Goal: Task Accomplishment & Management: Complete application form

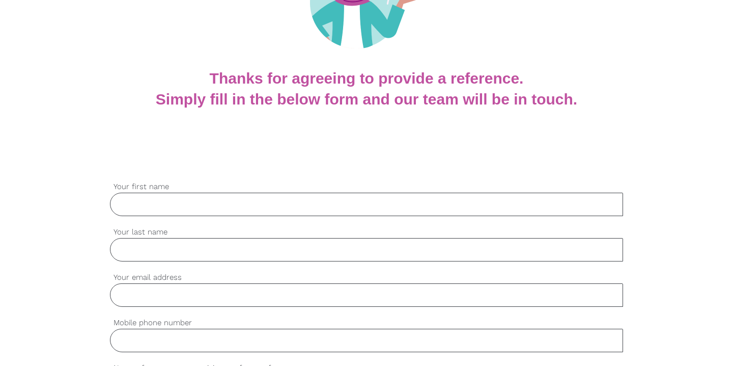
scroll to position [209, 0]
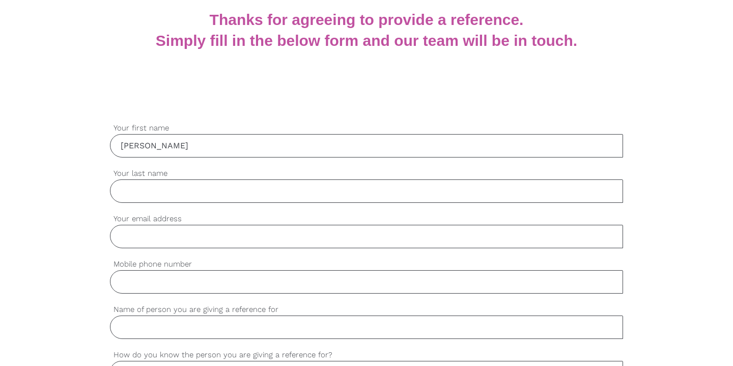
type input "David"
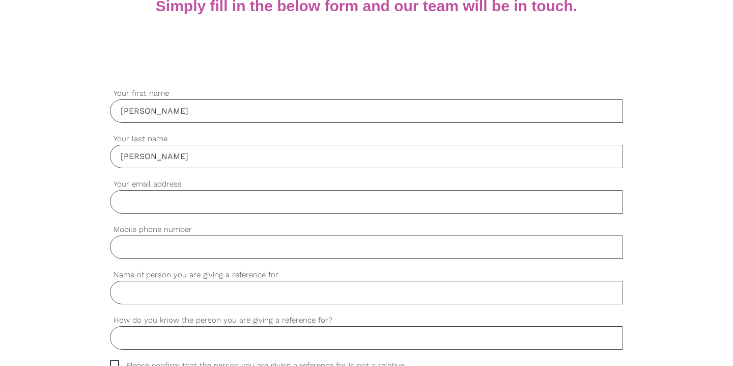
scroll to position [248, 0]
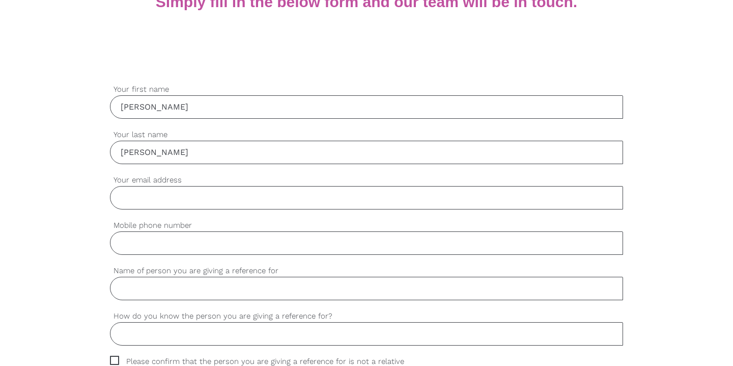
type input "Chen"
type input "chenyulin7799"
type input "chenyulin7799@gmail.com"
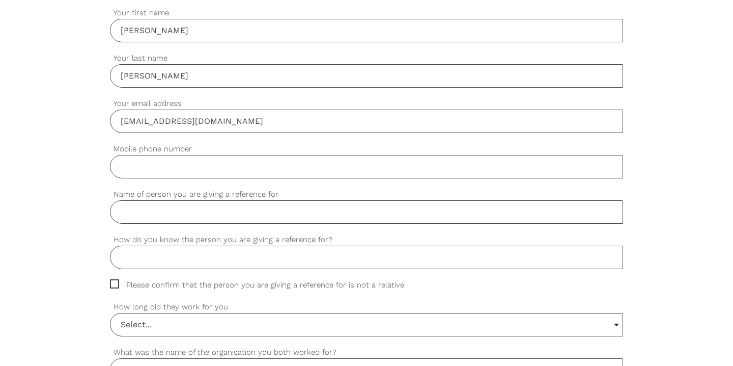
scroll to position [341, 0]
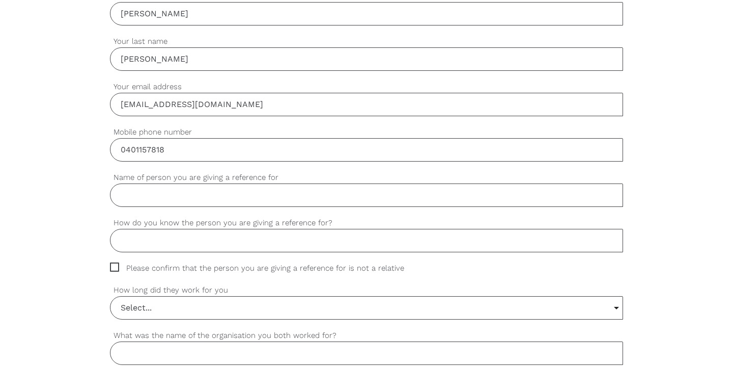
type input "0401157818"
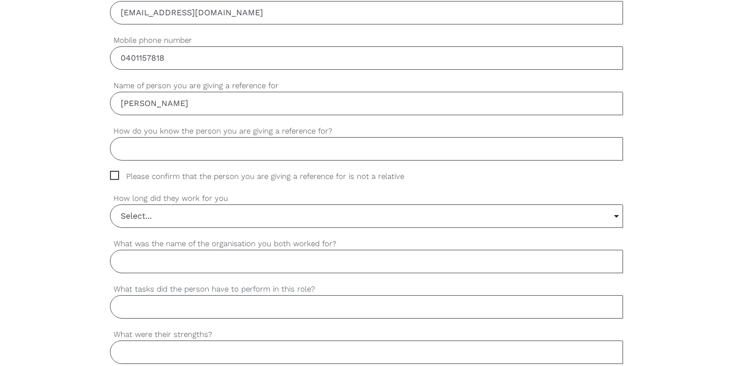
scroll to position [446, 0]
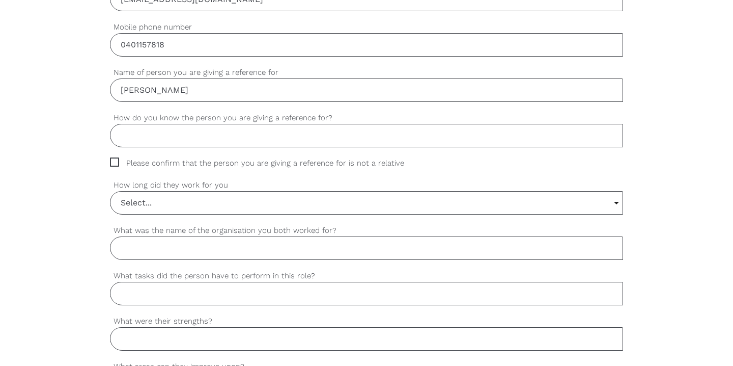
type input "Moira Wong"
click at [213, 138] on input "How do you know the person you are giving a reference for?" at bounding box center [366, 135] width 513 height 23
click at [113, 159] on span "Please confirm that the person you are giving a reference for is not a relative" at bounding box center [267, 163] width 314 height 12
click at [113, 159] on input "Please confirm that the person you are giving a reference for is not a relative" at bounding box center [113, 160] width 7 height 7
checkbox input "true"
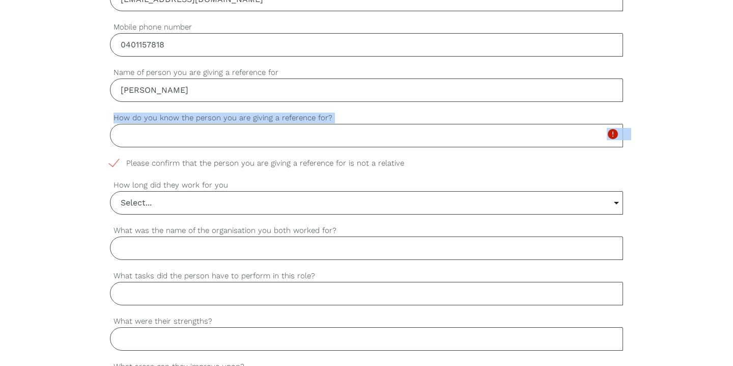
drag, startPoint x: 410, startPoint y: 160, endPoint x: 253, endPoint y: 156, distance: 157.9
click at [253, 156] on div "settings David Your first name settings Chen Your last name settings chenyulin7…" at bounding box center [366, 342] width 513 height 915
click at [193, 121] on label "How do you know the person you are giving a reference for?" at bounding box center [366, 118] width 513 height 12
click at [193, 124] on input "How do you know the person you are giving a reference for?" at bounding box center [366, 135] width 513 height 23
click at [322, 125] on input "How do you know the person you are giving a reference for?" at bounding box center [366, 135] width 513 height 23
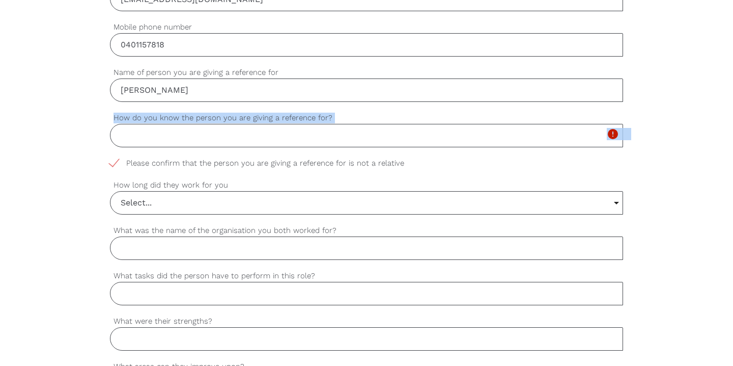
paste input "Former colleagues"
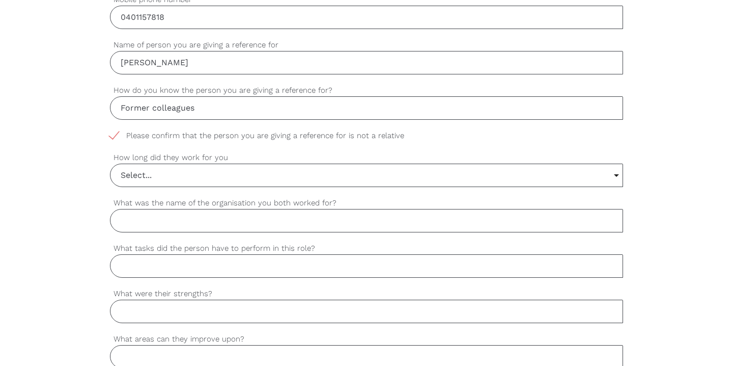
scroll to position [503, 0]
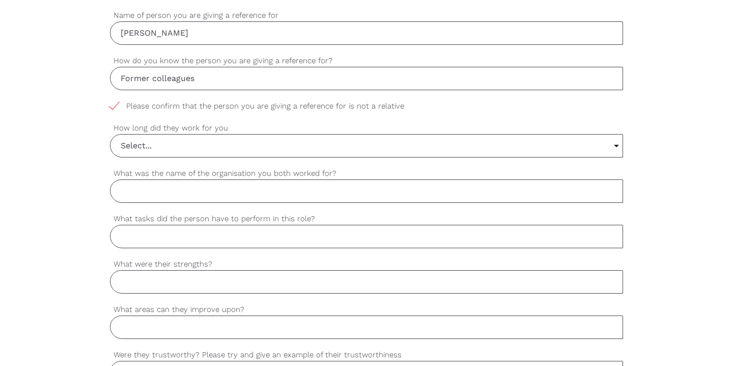
type input "Former colleagues"
click at [144, 149] on input "Select..." at bounding box center [366, 145] width 512 height 22
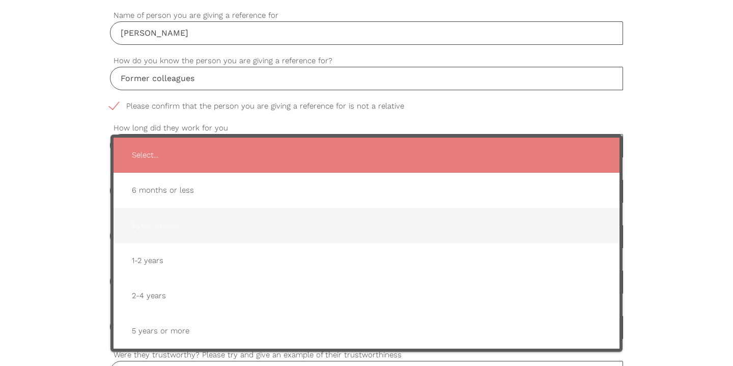
click at [131, 221] on span "1 year or less" at bounding box center [367, 225] width 486 height 25
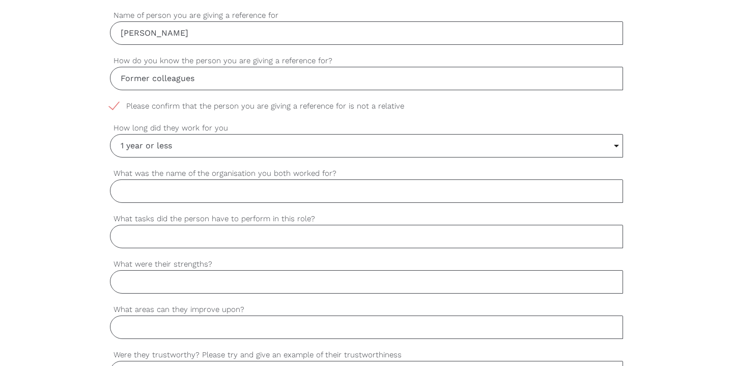
scroll to position [528, 0]
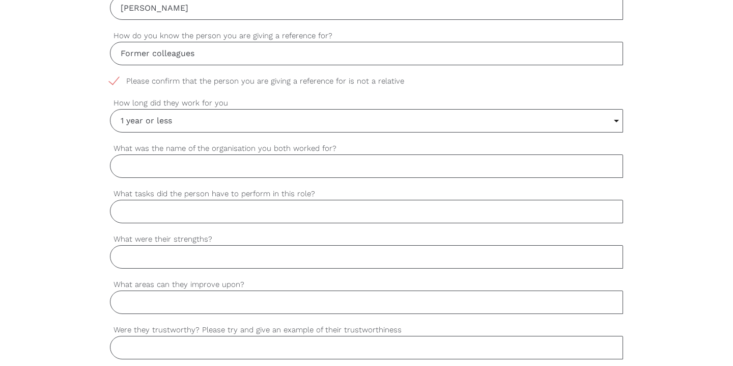
click at [156, 118] on input "1 year or less" at bounding box center [366, 120] width 512 height 22
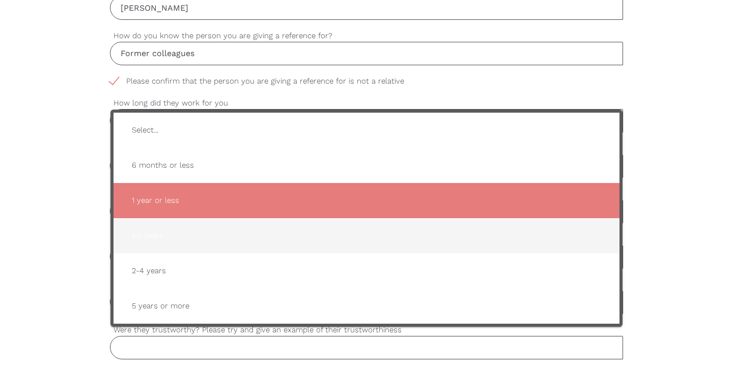
click at [142, 239] on span "1-2 years" at bounding box center [367, 235] width 486 height 25
type input "1-2 years"
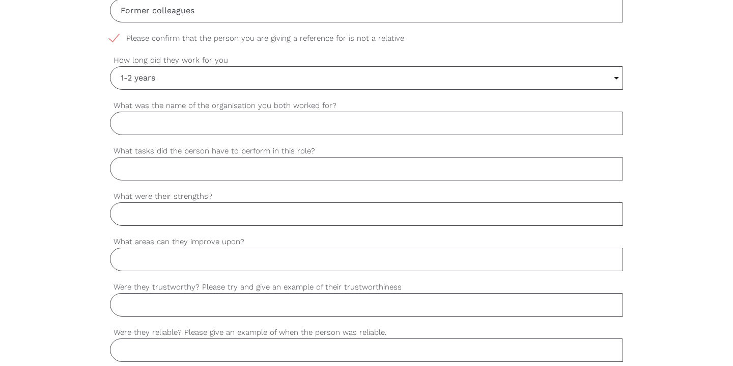
scroll to position [572, 0]
drag, startPoint x: 214, startPoint y: 197, endPoint x: 114, endPoint y: 195, distance: 100.3
click at [114, 195] on label "What were their strengths?" at bounding box center [366, 195] width 513 height 12
click at [114, 201] on input "What were their strengths?" at bounding box center [366, 212] width 513 height 23
drag, startPoint x: 114, startPoint y: 194, endPoint x: 213, endPoint y: 194, distance: 98.8
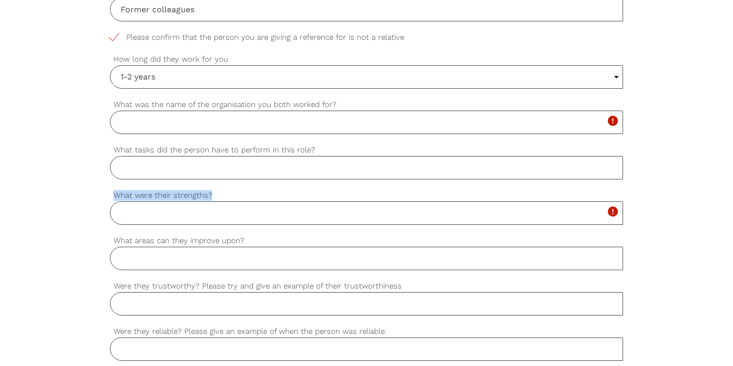
click at [213, 194] on label "What were their strengths?" at bounding box center [366, 195] width 513 height 12
click at [213, 201] on input "What were their strengths?" at bounding box center [366, 212] width 513 height 23
drag, startPoint x: 212, startPoint y: 197, endPoint x: 114, endPoint y: 195, distance: 97.8
click at [114, 195] on label "What were their strengths?" at bounding box center [366, 195] width 513 height 12
click at [114, 201] on input "What were their strengths?" at bounding box center [366, 212] width 513 height 23
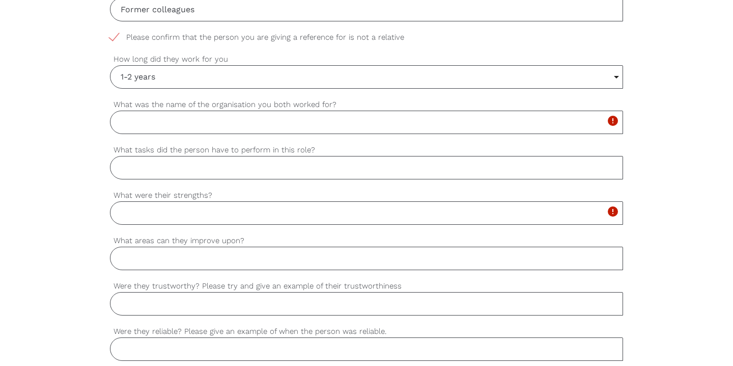
click at [157, 122] on input "What was the name of the organisation you both worked for?" at bounding box center [366, 121] width 513 height 23
type input "N"
type input "Neurofit Brain Centre"
click at [143, 174] on input "What tasks did the person have to perform in this role?" at bounding box center [366, 167] width 513 height 23
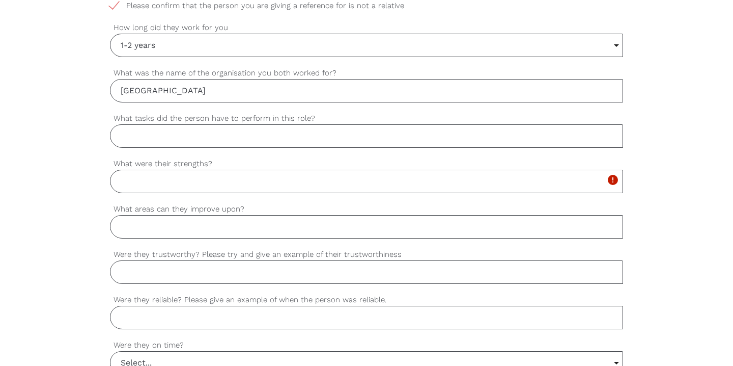
scroll to position [605, 0]
click at [212, 141] on input "What tasks did the person have to perform in this role?" at bounding box center [366, 134] width 513 height 23
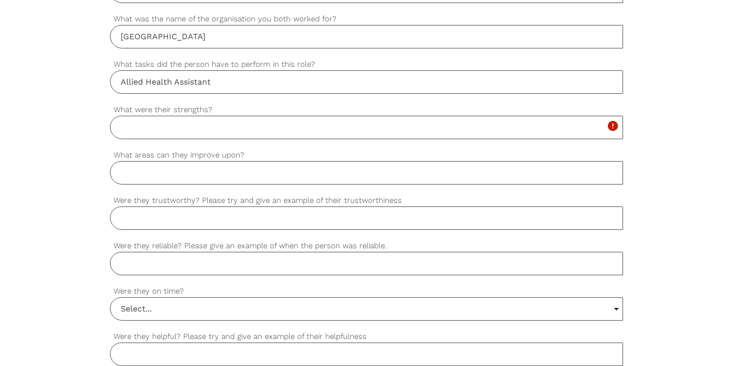
scroll to position [661, 0]
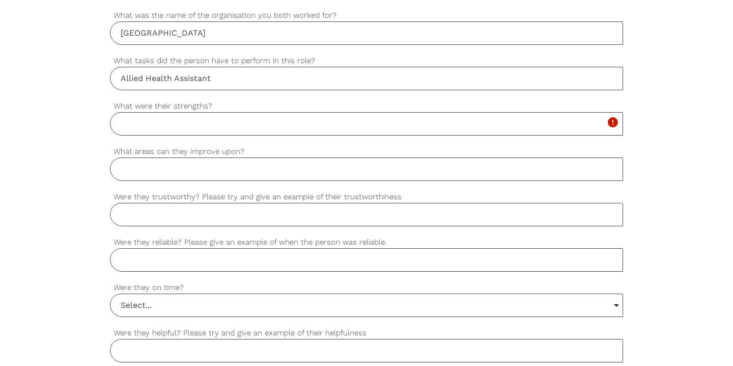
type input "Allied Health Assistant"
click at [169, 126] on input "What were their strengths?" at bounding box center [366, 123] width 513 height 23
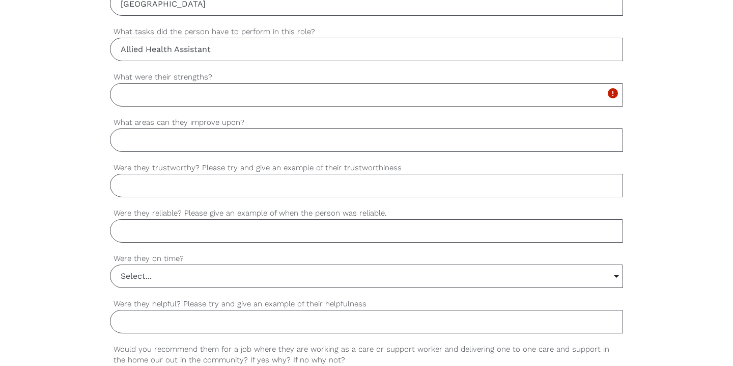
scroll to position [692, 0]
paste input "She is to be a responsible assistant."
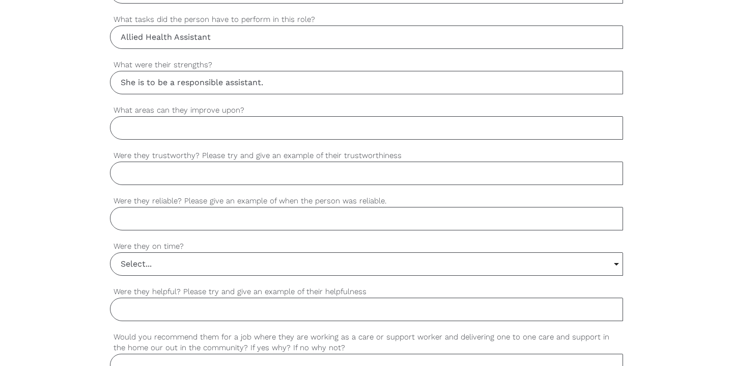
scroll to position [708, 0]
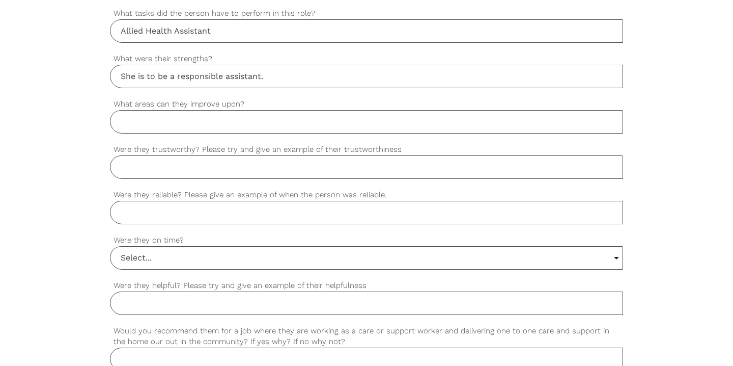
click at [170, 77] on input "She is to be a responsible assistant." at bounding box center [366, 76] width 513 height 23
click at [162, 116] on input "What areas can they improve upon?" at bounding box center [366, 121] width 513 height 23
click at [254, 74] on input "She is a responsible assistant." at bounding box center [366, 76] width 513 height 23
type input "She is a responsible assistant"
click at [165, 120] on input "What areas can they improve upon?" at bounding box center [366, 121] width 513 height 23
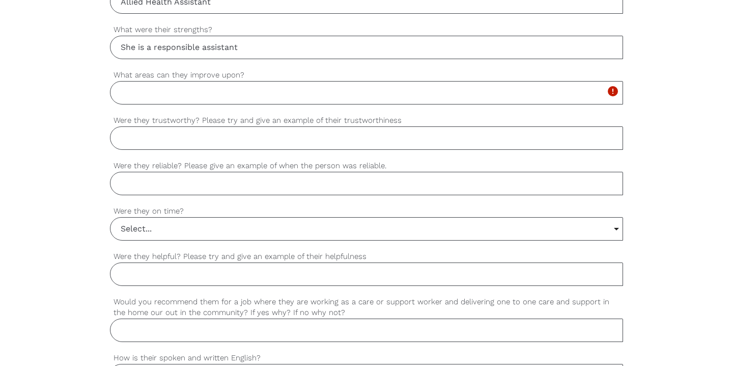
scroll to position [760, 0]
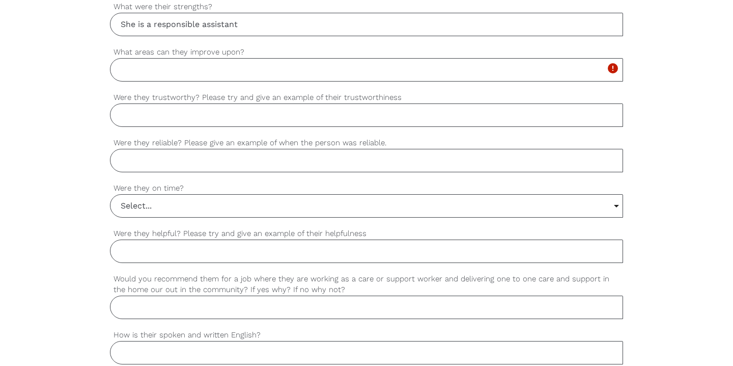
paste input "She is trustworthy to be. Once, when I had to leave early due to an unexpected …"
type input "She is trustworthy to be. Once, when I had to leave early due to an unexpected …"
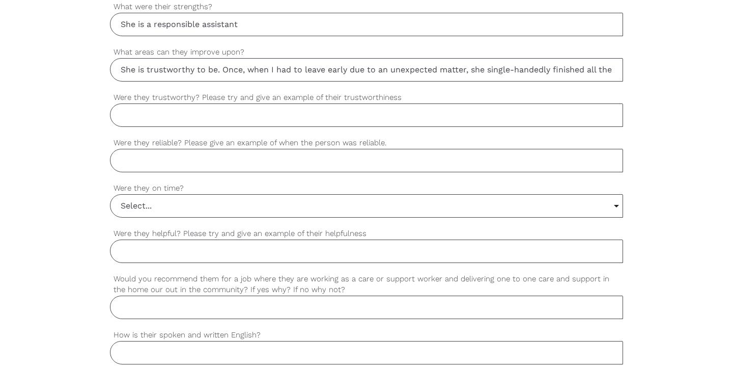
drag, startPoint x: 619, startPoint y: 71, endPoint x: 11, endPoint y: 85, distance: 608.0
click at [11, 86] on div "settings David Your first name settings Chen Your last name settings chenyulin7…" at bounding box center [366, 29] width 733 height 956
drag, startPoint x: 122, startPoint y: 69, endPoint x: 629, endPoint y: 74, distance: 507.1
click at [629, 74] on div "settings David Your first name settings Chen Your last name settings chenyulin7…" at bounding box center [366, 29] width 733 height 956
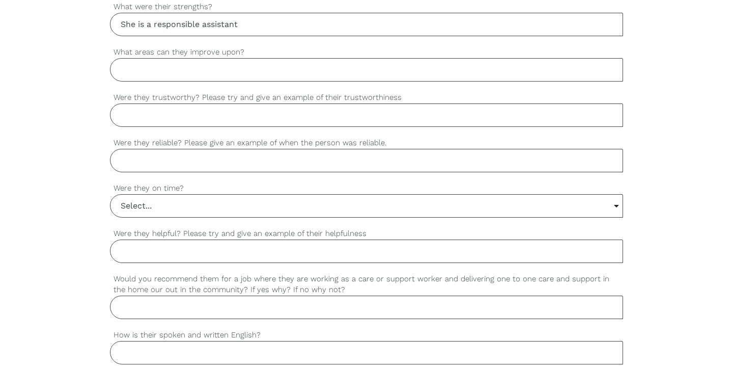
click at [178, 124] on input "Were they trustworthy? Please try and give an example of their trustworthiness" at bounding box center [366, 114] width 513 height 23
paste input "She is trustworthy to be. Once, when I had to leave early due to an unexpected …"
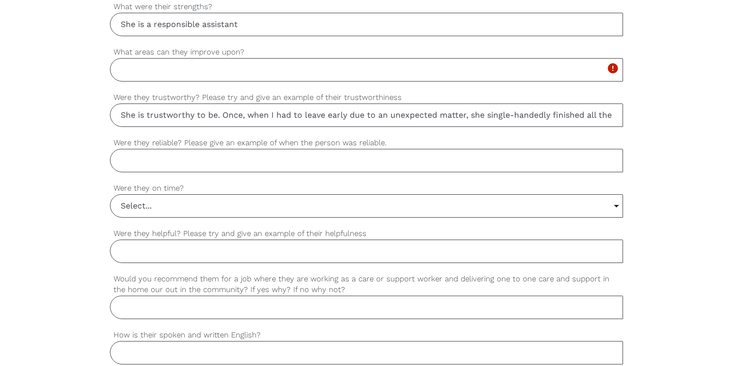
click at [137, 115] on input "She is trustworthy to be. Once, when I had to leave early due to an unexpected …" at bounding box center [366, 114] width 513 height 23
click at [125, 118] on input "She is trustworthy to be. Once, when I had to leave early due to an unexpected …" at bounding box center [366, 114] width 513 height 23
click at [221, 115] on input "She is trustworthy to be. Once, when I had to leave early due to an unexpected …" at bounding box center [366, 114] width 513 height 23
type input "She is trustworthy. Once, when I had to leave early due to an unexpected matter…"
click at [165, 63] on input "What areas can they improve upon?" at bounding box center [366, 69] width 513 height 23
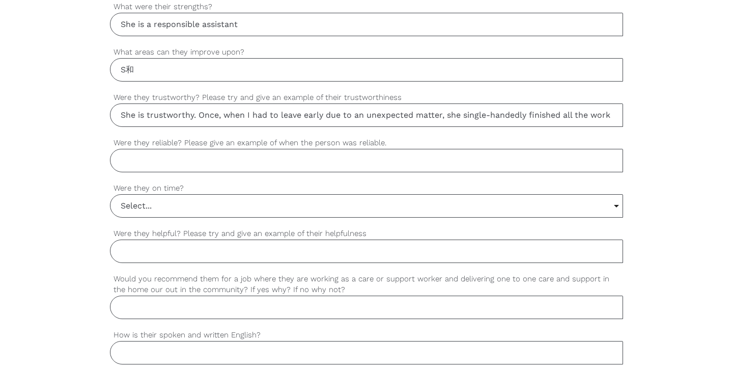
type input "S"
paste input "She needs more experience."
type input "She needs more experience"
click at [197, 165] on input "Were they reliable? Please give an example of when the person was reliable." at bounding box center [366, 160] width 513 height 23
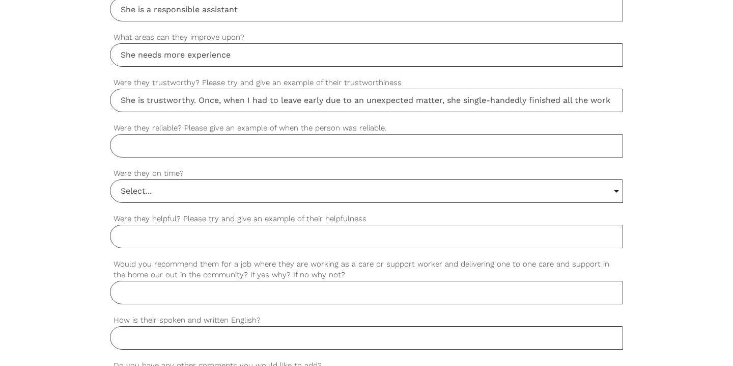
scroll to position [777, 0]
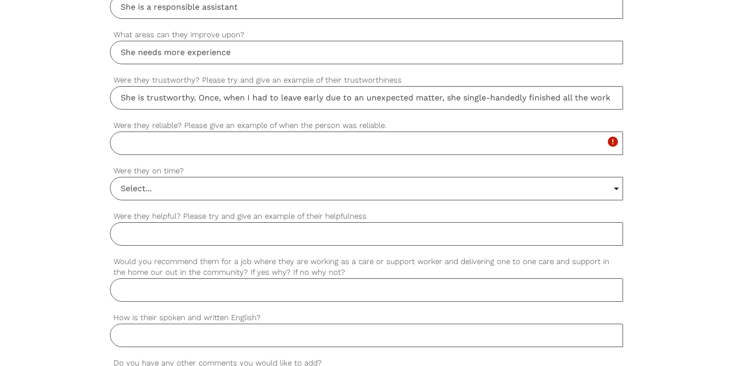
paste input "She is reliable. She consistently completes assigned tasks on time and with nea…"
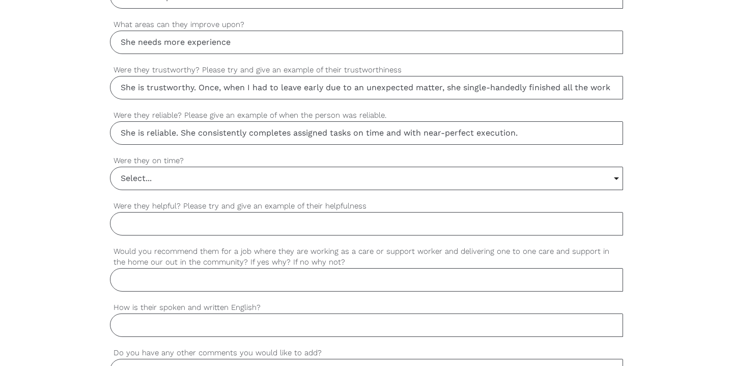
scroll to position [789, 0]
type input "She is reliable. She consistently completes assigned tasks on time and with nea…"
click at [245, 178] on input "Select..." at bounding box center [366, 177] width 512 height 22
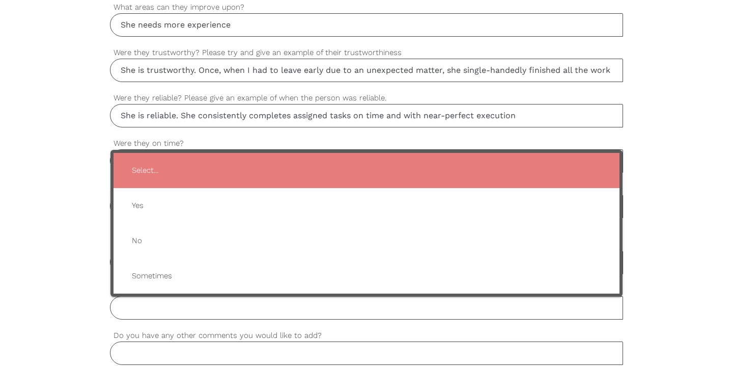
scroll to position [806, 0]
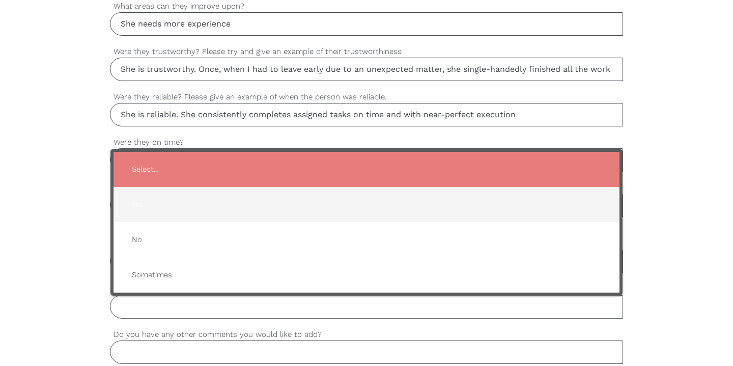
click at [146, 196] on span "Yes" at bounding box center [367, 204] width 486 height 25
type input "Yes"
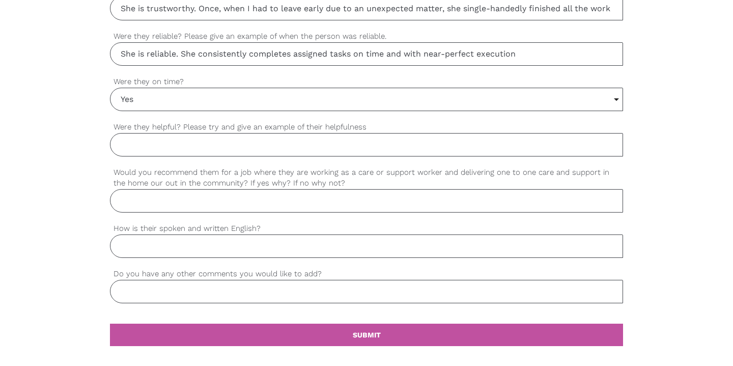
scroll to position [871, 0]
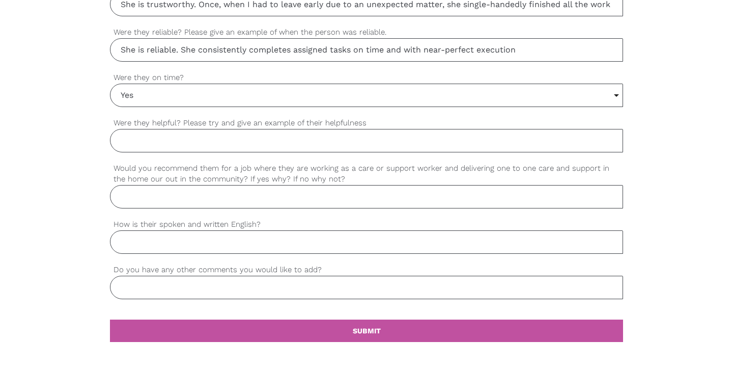
click at [159, 139] on input "Were they helpful? Please try and give an example of their helpfulness" at bounding box center [366, 140] width 513 height 23
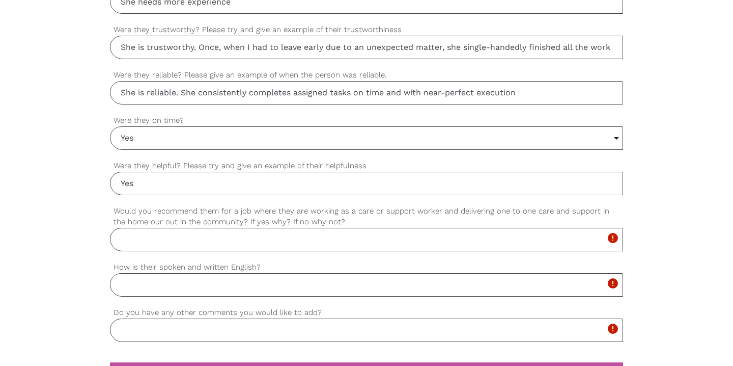
scroll to position [837, 0]
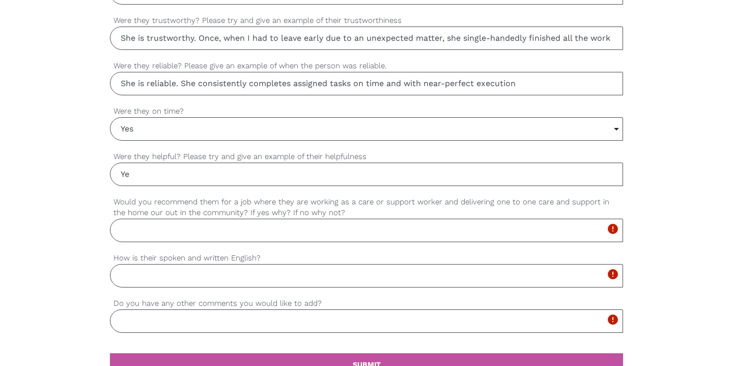
type input "Y"
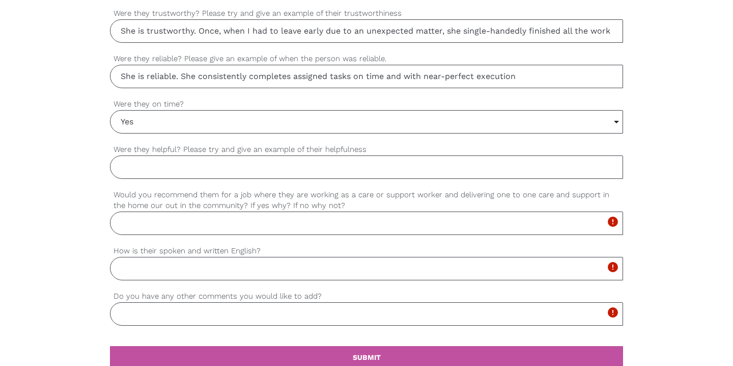
click at [139, 330] on div "settings Do you have any other comments you would like to add? Please complete …" at bounding box center [366, 312] width 513 height 45
click at [153, 317] on input "Do you have any other comments you would like to add?" at bounding box center [366, 313] width 513 height 23
type input "N/A"
click at [155, 269] on input "How is their spoken and written English?" at bounding box center [366, 268] width 513 height 23
paste input "fluent"
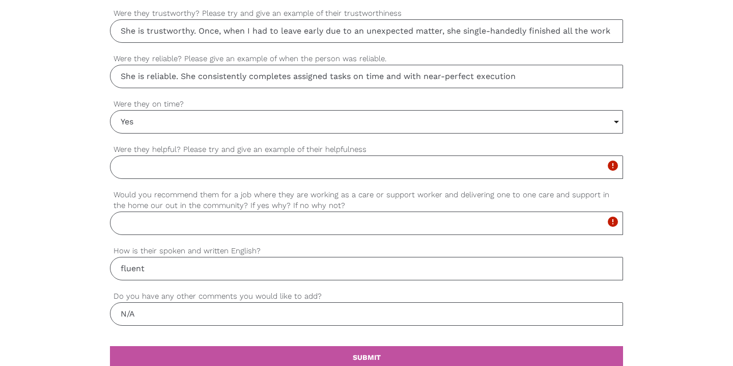
click at [123, 268] on input "fluent" at bounding box center [366, 268] width 513 height 23
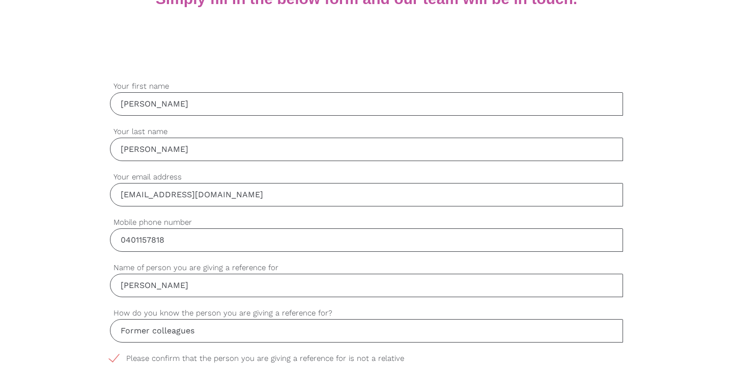
type input "Fluent"
click at [245, 184] on input "chenyulin7799@gmail.com" at bounding box center [366, 194] width 513 height 23
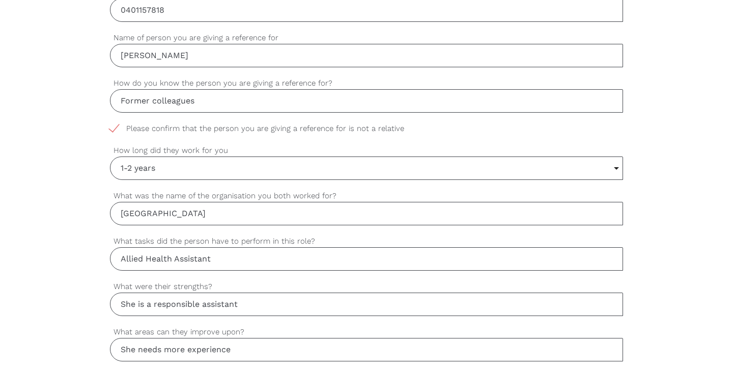
click at [215, 142] on div "settings Please confirm that the person you are giving a reference for is not a…" at bounding box center [366, 134] width 513 height 22
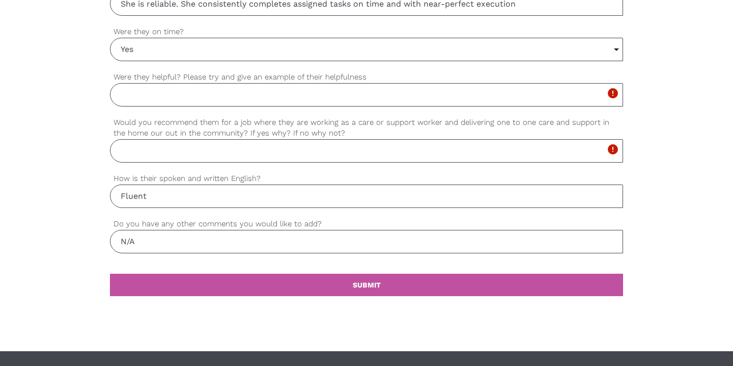
scroll to position [908, 0]
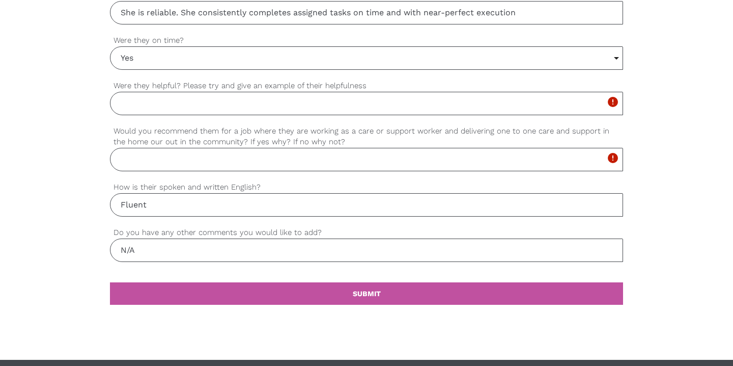
click at [164, 104] on input "Were they helpful? Please try and give an example of their helpfulness" at bounding box center [366, 103] width 513 height 23
type input "Y"
click at [145, 100] on input "Were they helpful? Please try and give an example of their helpfulness" at bounding box center [366, 103] width 513 height 23
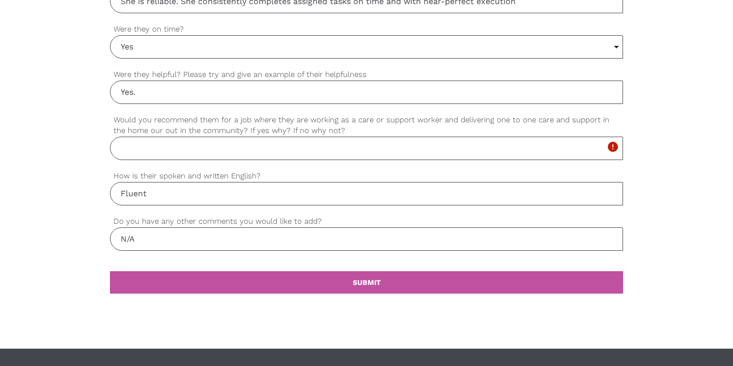
scroll to position [930, 0]
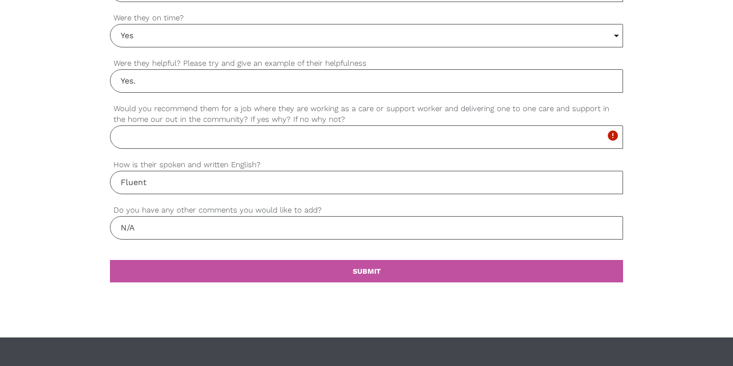
type input "Yes."
click at [153, 143] on input "Would you recommend them for a job where they are working as a care or support …" at bounding box center [366, 136] width 513 height 23
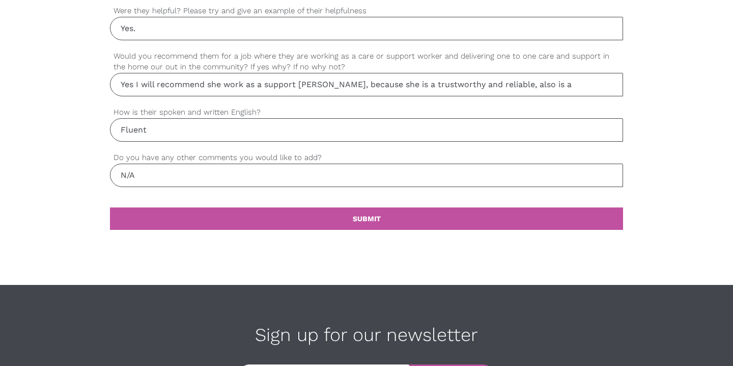
scroll to position [972, 0]
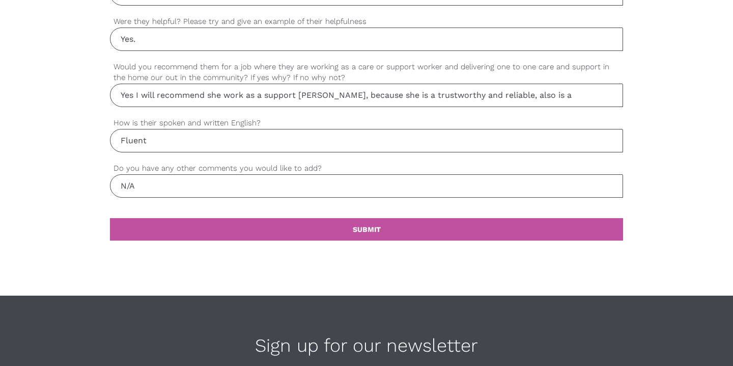
paste input "A responsible person"
click at [535, 94] on input "Yes I will recommend she work as a support woker, because she is a trustworthy …" at bounding box center [366, 94] width 513 height 23
click at [609, 102] on input "Yes I will recommend she work as a support woker, because she is a trustworthy …" at bounding box center [366, 94] width 513 height 23
click at [578, 96] on input "Yes I will recommend she work as a support woker, because she is a trustworthy …" at bounding box center [366, 94] width 513 height 23
click at [617, 97] on input "Yes I will recommend she work as a support woker, because she is a trustworthy …" at bounding box center [366, 94] width 513 height 23
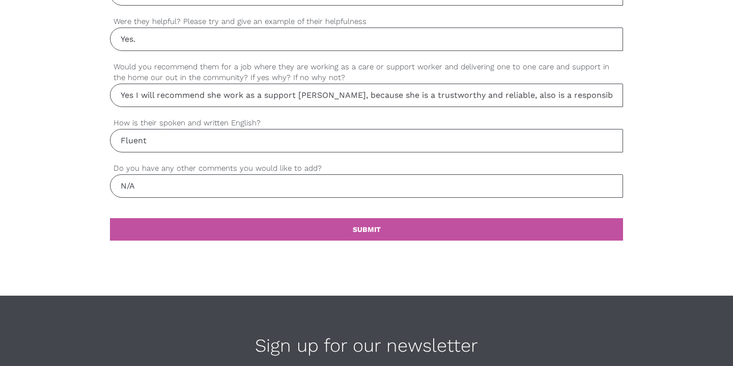
click at [611, 94] on input "Yes I will recommend she work as a support woker, because she is a trustworthy …" at bounding box center [366, 94] width 513 height 23
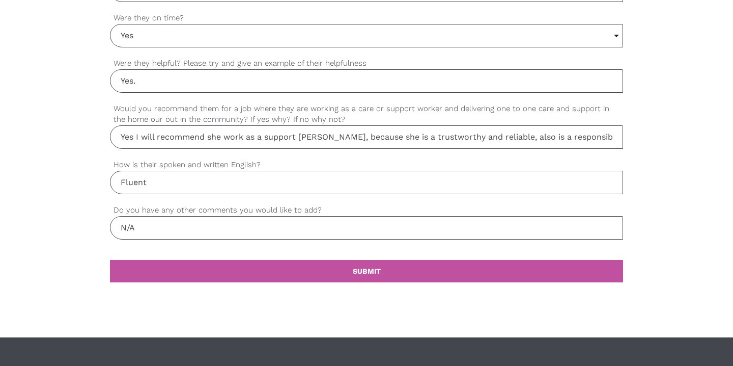
scroll to position [934, 0]
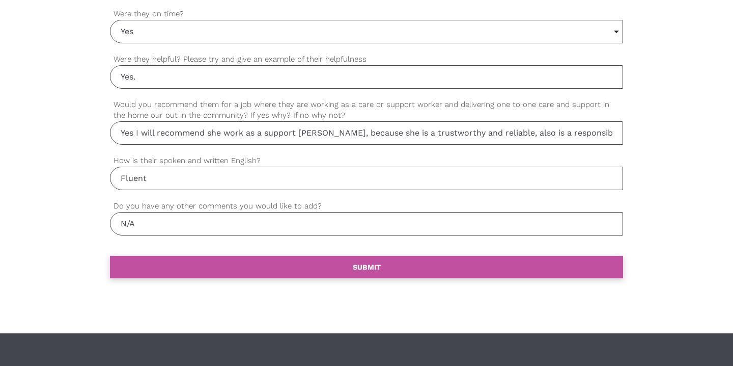
type input "Yes I will recommend she work as a support woker, because she is a trustworthy …"
click at [197, 266] on link "settings SUBMIT" at bounding box center [366, 267] width 513 height 22
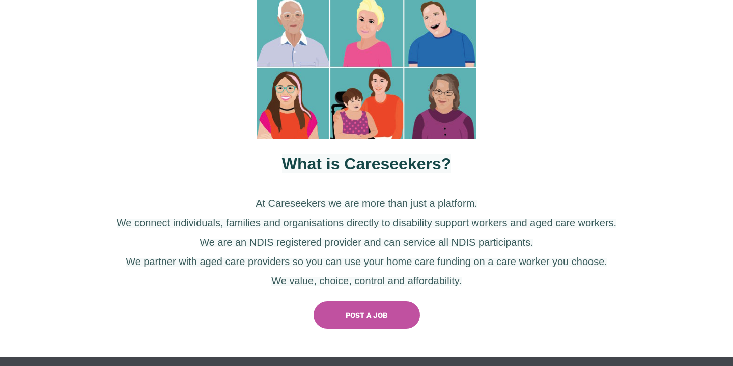
scroll to position [319, 0]
